Goal: Communication & Community: Answer question/provide support

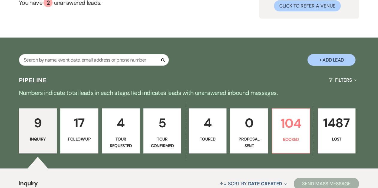
scroll to position [63, 0]
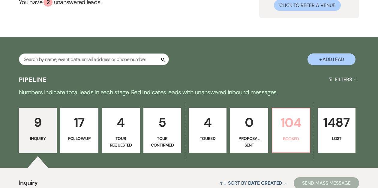
click at [295, 127] on p "104" at bounding box center [291, 123] width 30 height 20
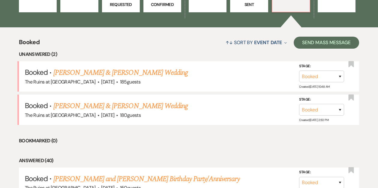
scroll to position [216, 0]
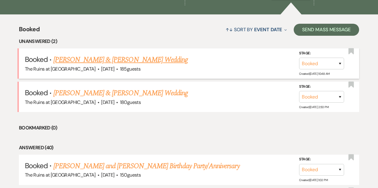
click at [135, 60] on link "[PERSON_NAME] & [PERSON_NAME] Wedding" at bounding box center [120, 59] width 135 height 11
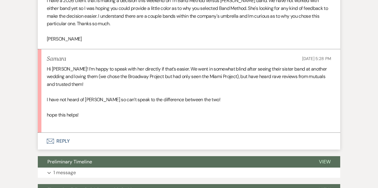
scroll to position [256, 0]
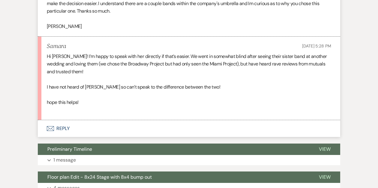
click at [61, 128] on button "Envelope Reply" at bounding box center [189, 128] width 303 height 17
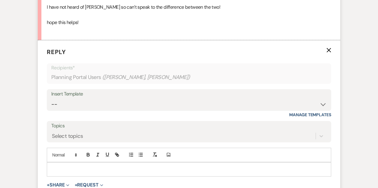
scroll to position [344, 0]
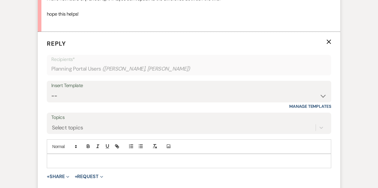
click at [64, 161] on p at bounding box center [189, 161] width 275 height 7
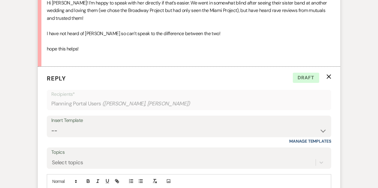
scroll to position [384, 0]
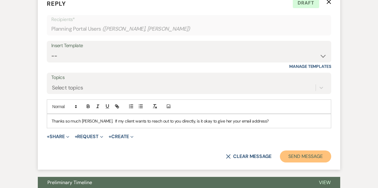
click at [291, 154] on button "Send Message" at bounding box center [305, 156] width 51 height 12
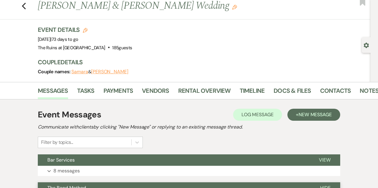
scroll to position [16, 0]
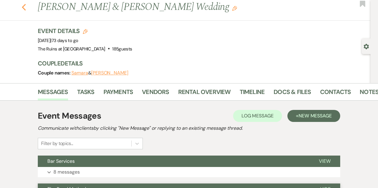
click at [25, 9] on use "button" at bounding box center [24, 7] width 4 height 7
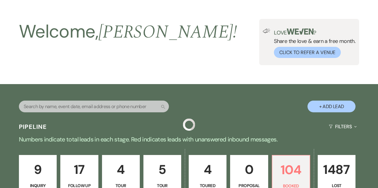
scroll to position [216, 0]
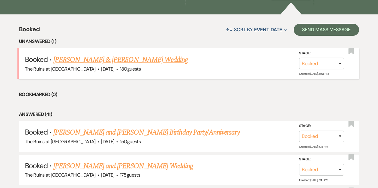
click at [75, 60] on link "[PERSON_NAME] & [PERSON_NAME] Wedding" at bounding box center [120, 59] width 135 height 11
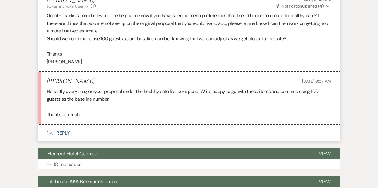
scroll to position [418, 0]
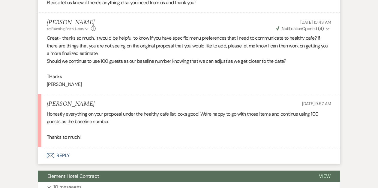
click at [61, 154] on button "Envelope Reply" at bounding box center [189, 155] width 303 height 17
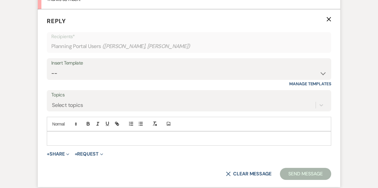
scroll to position [561, 0]
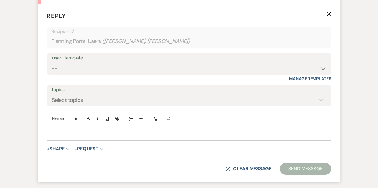
click at [61, 129] on div at bounding box center [189, 133] width 284 height 14
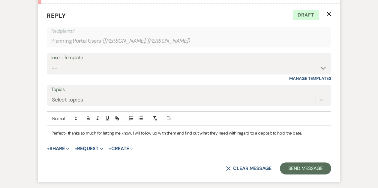
scroll to position [562, 0]
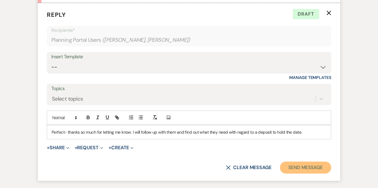
click at [302, 166] on button "Send Message" at bounding box center [305, 168] width 51 height 12
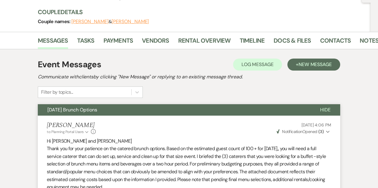
scroll to position [0, 0]
